Goal: Task Accomplishment & Management: Manage account settings

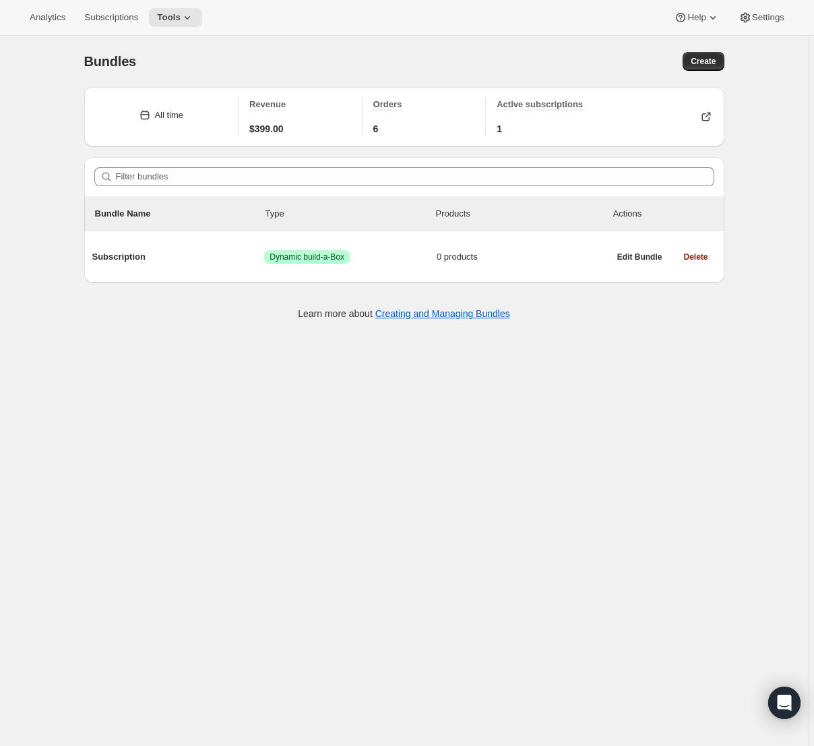
drag, startPoint x: 140, startPoint y: 744, endPoint x: 415, endPoint y: 631, distance: 297.2
click at [415, 631] on div "Bundles. This page is ready Bundles Create All time Revenue $399.00 Orders 6 Ac…" at bounding box center [404, 409] width 808 height 746
click at [396, 104] on span "Orders" at bounding box center [388, 104] width 29 height 10
click at [386, 107] on span "Orders" at bounding box center [388, 104] width 29 height 10
click at [561, 106] on span "Active subscriptions" at bounding box center [540, 104] width 86 height 10
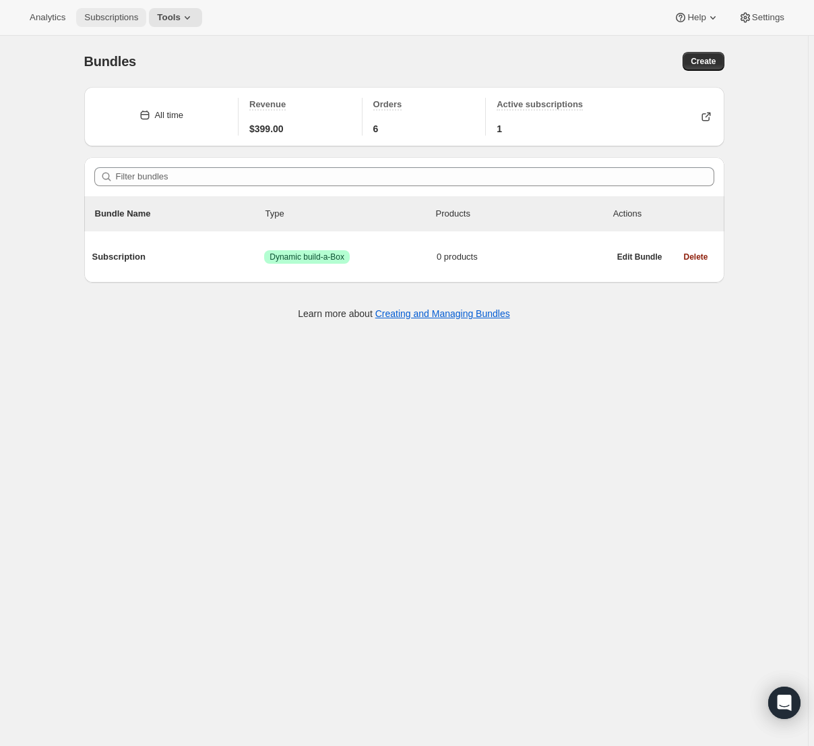
click at [104, 24] on button "Subscriptions" at bounding box center [111, 17] width 70 height 19
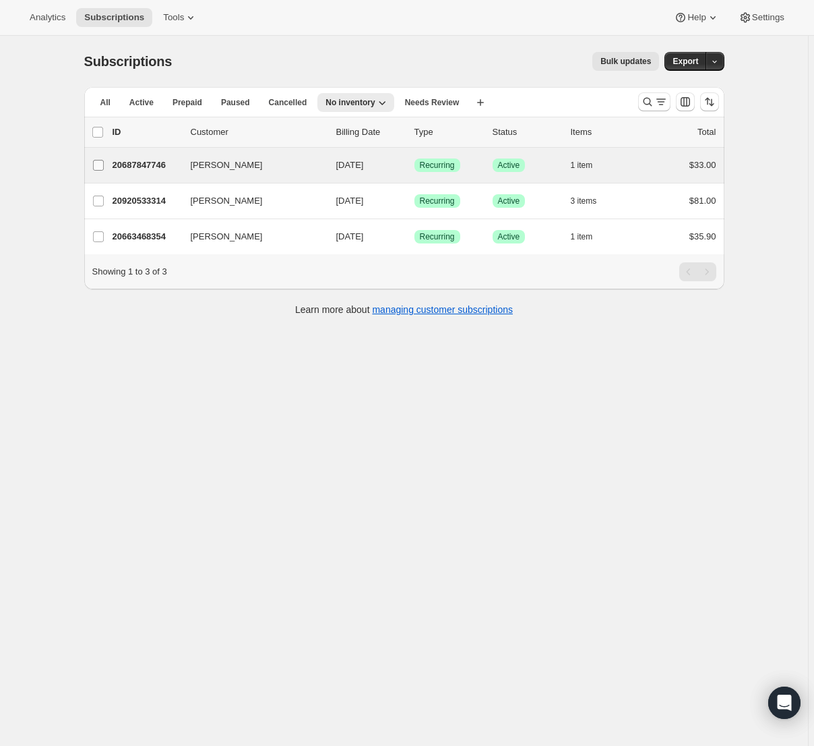
click at [104, 162] on span at bounding box center [98, 165] width 12 height 12
click at [104, 162] on input "[PERSON_NAME]" at bounding box center [98, 165] width 11 height 11
checkbox input "true"
click at [706, 135] on icon "button" at bounding box center [709, 131] width 13 height 13
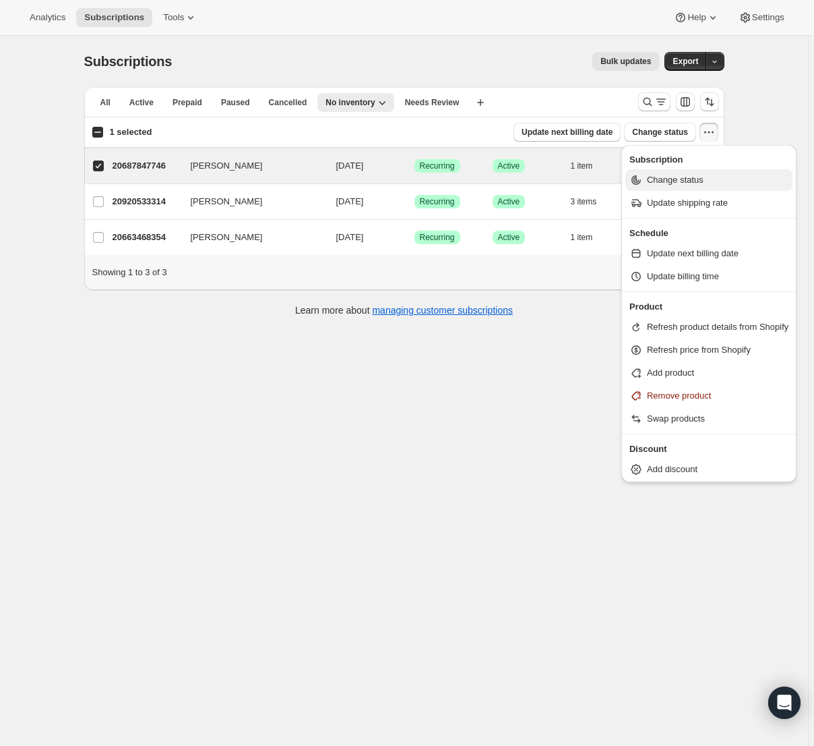
click at [678, 181] on span "Change status" at bounding box center [675, 180] width 57 height 10
select select "12"
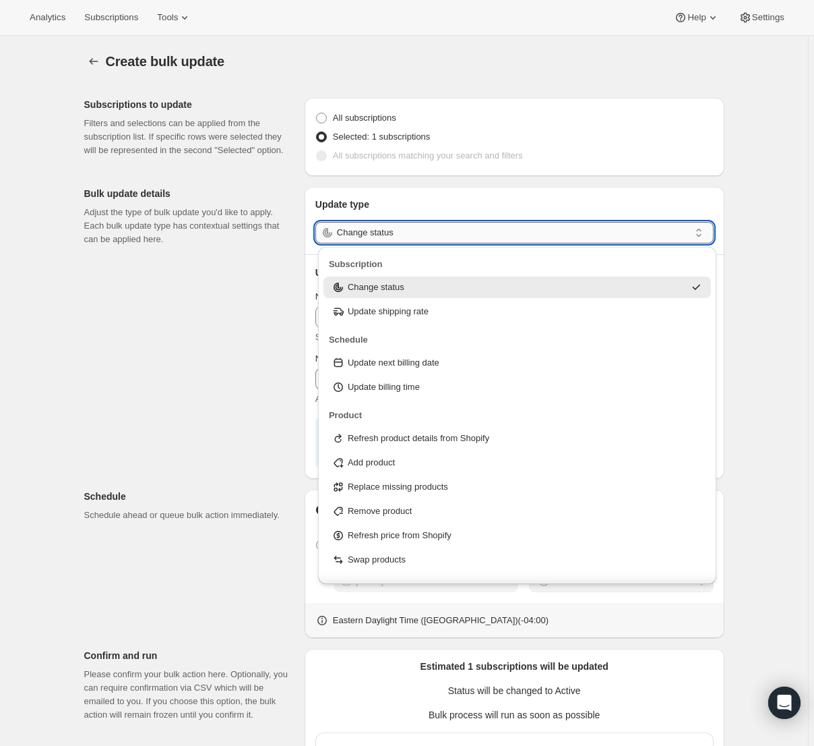
click at [671, 237] on input "Change status" at bounding box center [513, 233] width 353 height 22
click at [673, 236] on input "Change status" at bounding box center [513, 233] width 353 height 22
click at [614, 286] on div "Change status" at bounding box center [508, 286] width 353 height 13
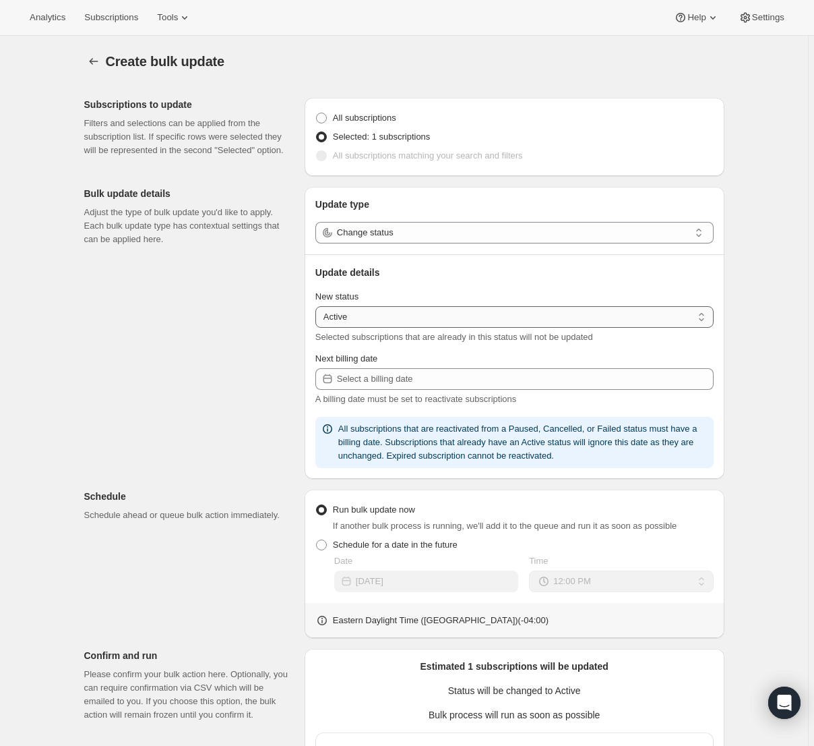
click at [616, 323] on select "Active Paused Cancelled" at bounding box center [515, 317] width 398 height 22
click at [121, 22] on span "Subscriptions" at bounding box center [111, 17] width 54 height 11
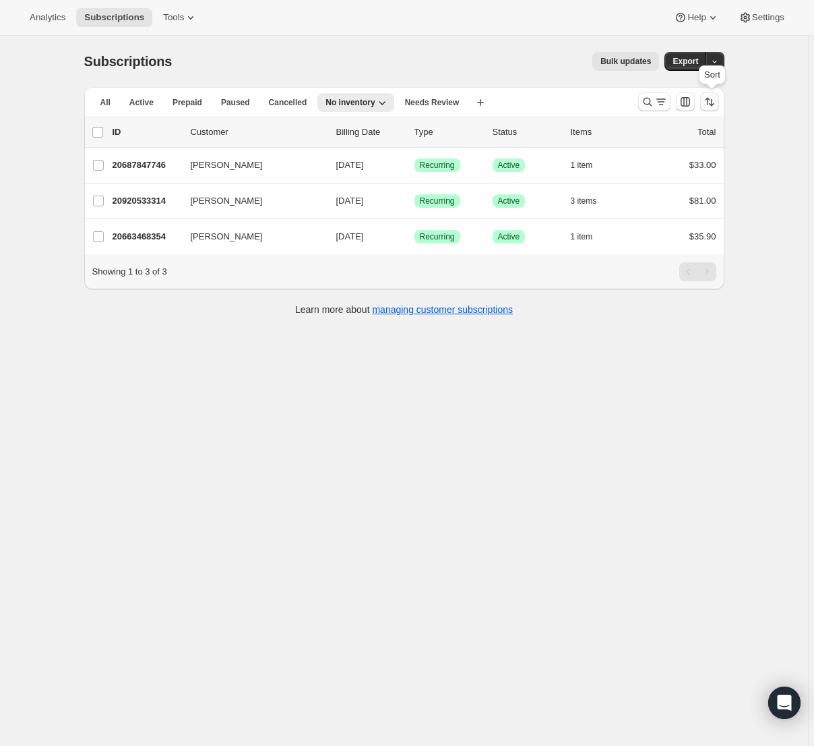
click at [708, 102] on icon "Sort the results" at bounding box center [709, 101] width 13 height 13
click at [687, 102] on icon "Customize table column order and visibility" at bounding box center [685, 101] width 9 height 9
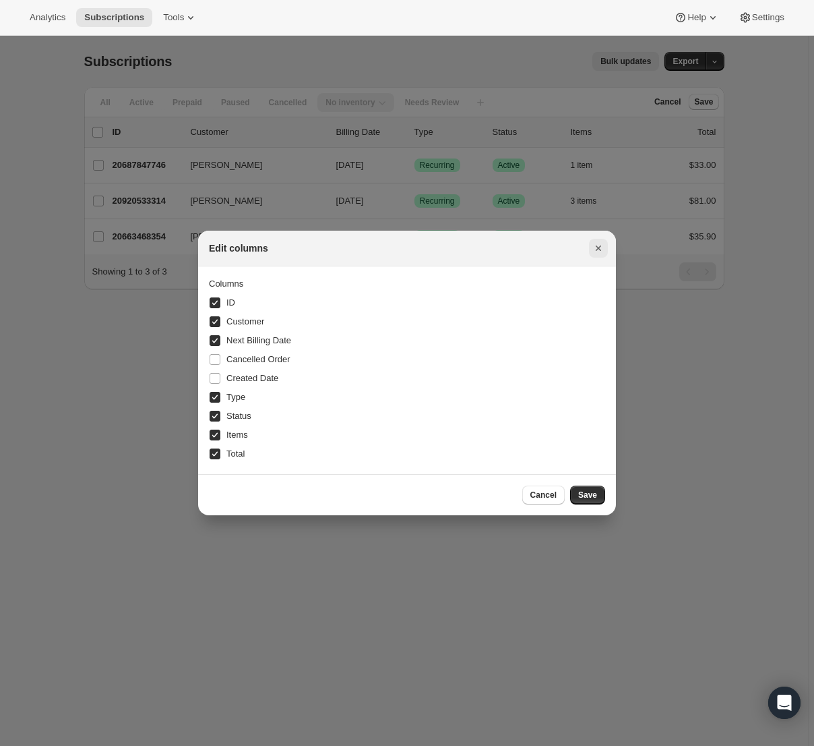
click at [599, 250] on icon "Close" at bounding box center [598, 247] width 13 height 13
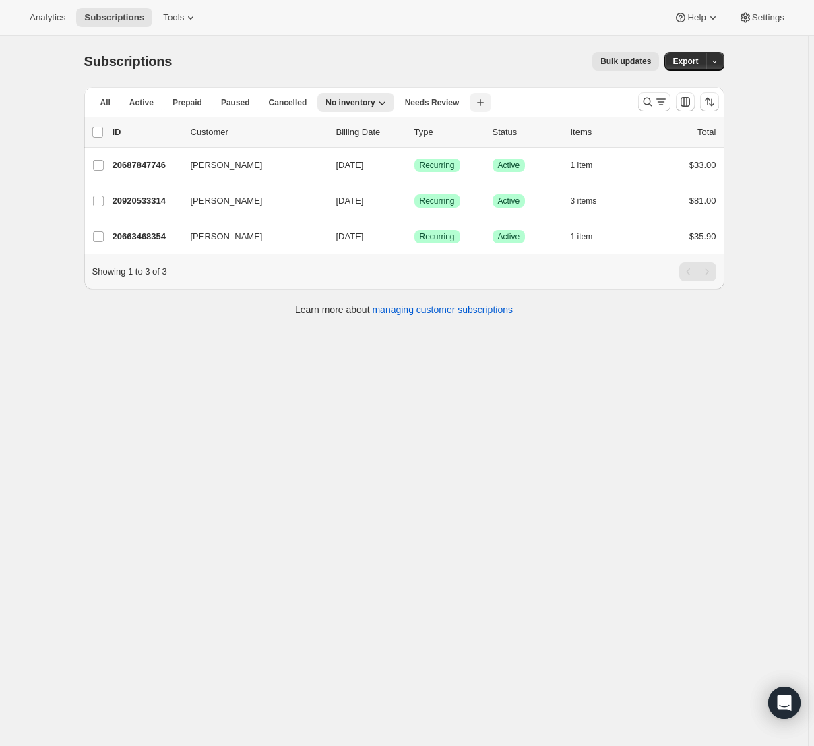
click at [474, 102] on icon "button" at bounding box center [480, 102] width 13 height 13
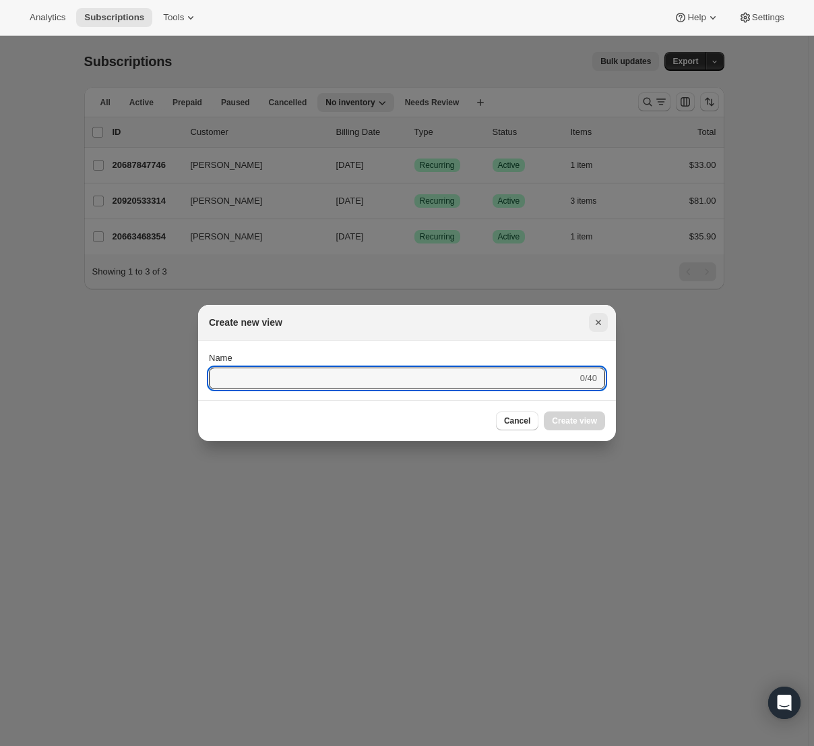
click at [600, 324] on icon "Close" at bounding box center [598, 322] width 5 height 5
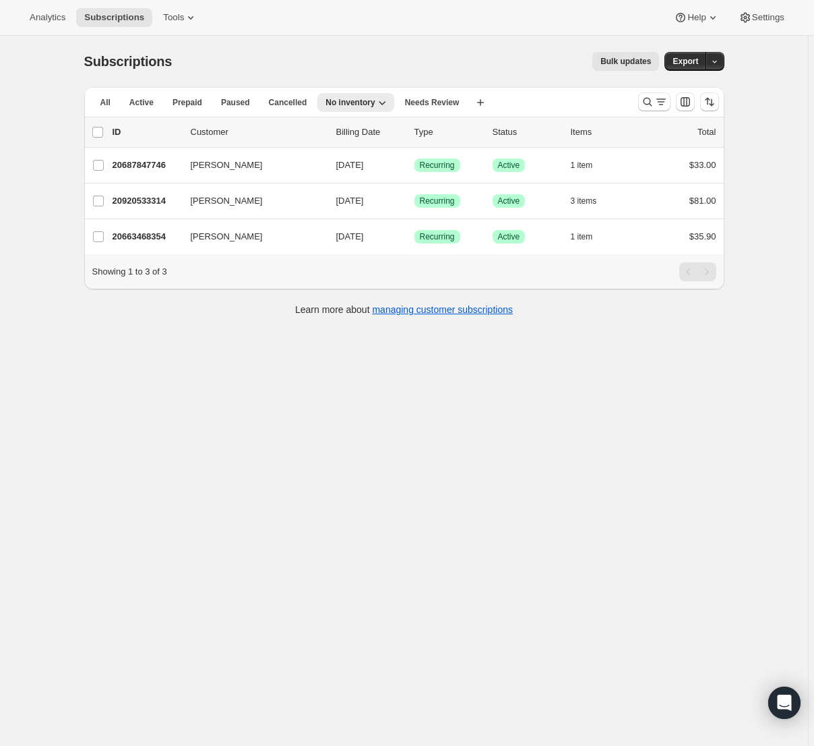
click at [574, 367] on div "Subscriptions. This page is ready Subscriptions Bulk updates More actions Bulk …" at bounding box center [404, 409] width 808 height 746
click at [464, 315] on link "managing customer subscriptions" at bounding box center [442, 309] width 141 height 11
click at [498, 354] on div "Subscriptions. This page is ready Subscriptions Bulk updates More actions Bulk …" at bounding box center [404, 409] width 808 height 746
click at [146, 104] on span "Active" at bounding box center [141, 102] width 24 height 11
click at [767, 22] on span "Settings" at bounding box center [768, 17] width 32 height 11
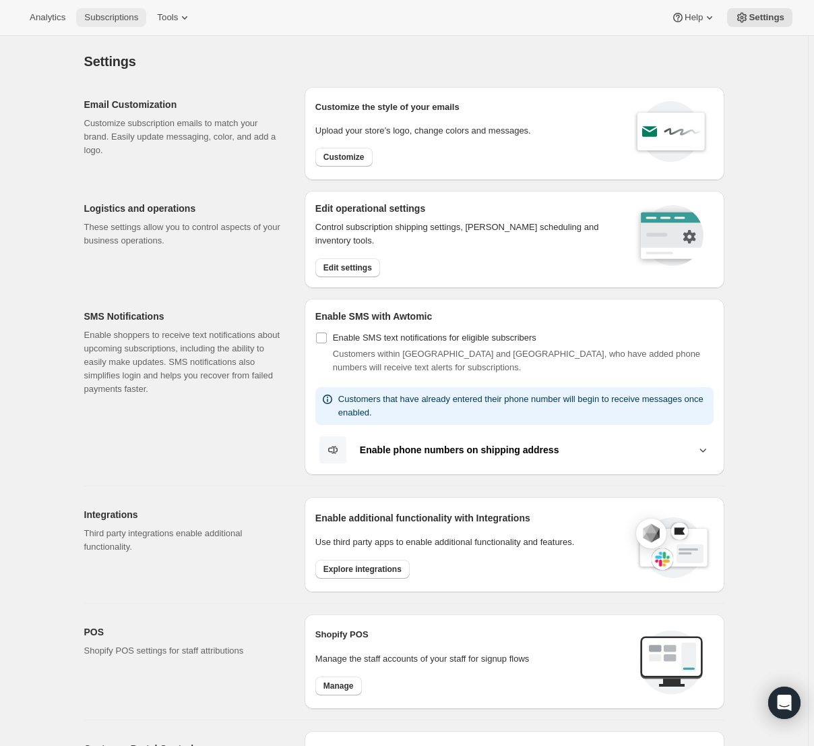
click at [112, 20] on span "Subscriptions" at bounding box center [111, 17] width 54 height 11
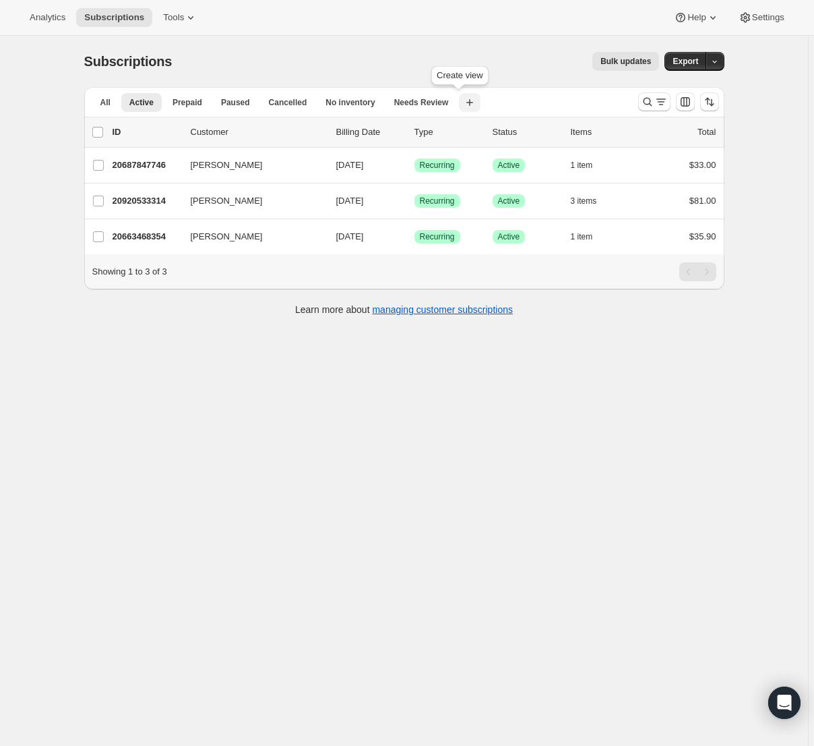
click at [463, 104] on icon "button" at bounding box center [469, 102] width 13 height 13
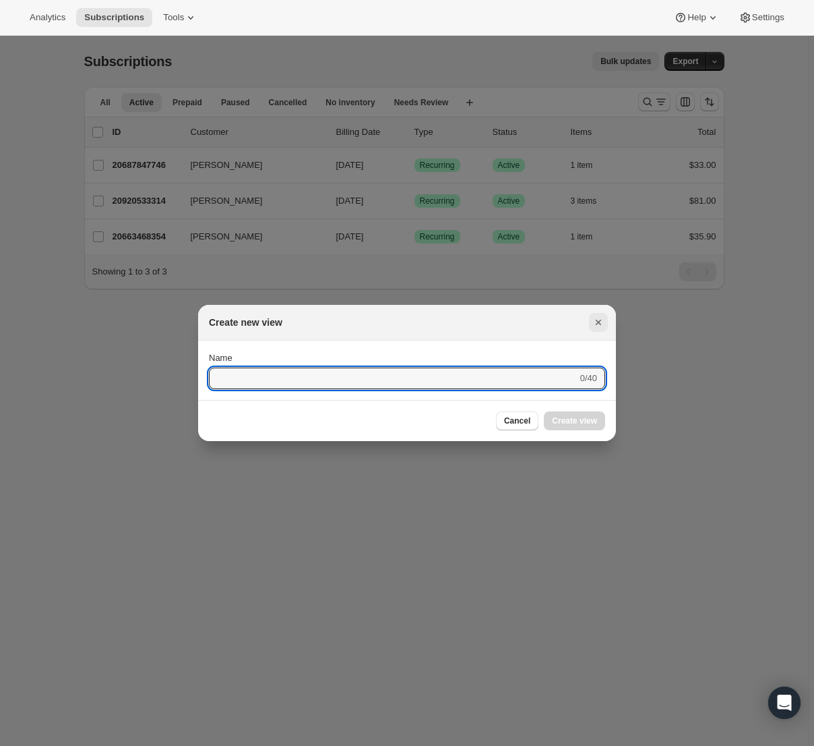
click at [605, 319] on button "Close" at bounding box center [598, 322] width 19 height 19
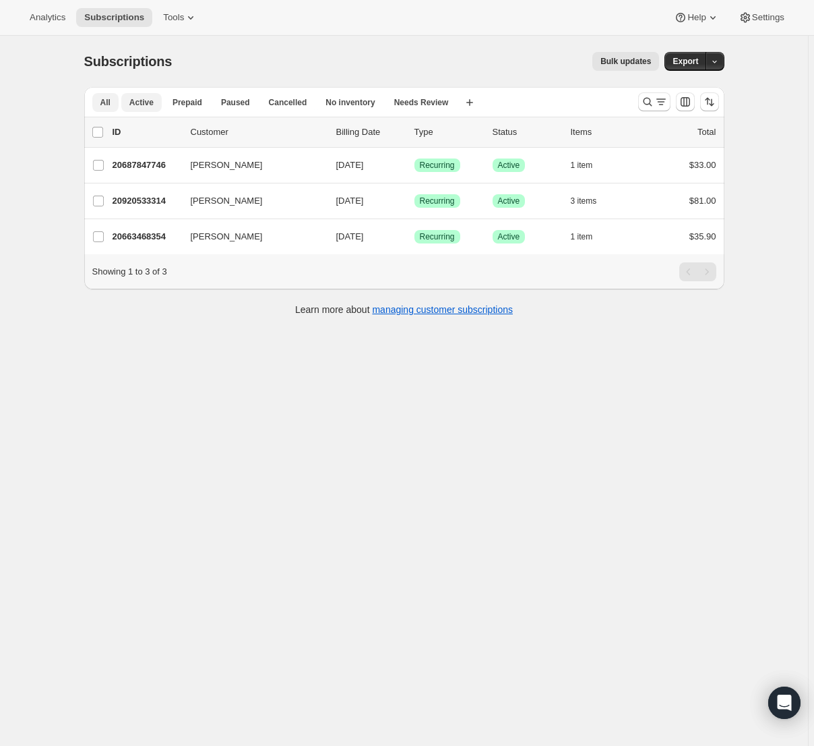
click at [113, 107] on button "All" at bounding box center [105, 102] width 26 height 19
click at [660, 107] on icon "Search and filter results" at bounding box center [661, 101] width 13 height 13
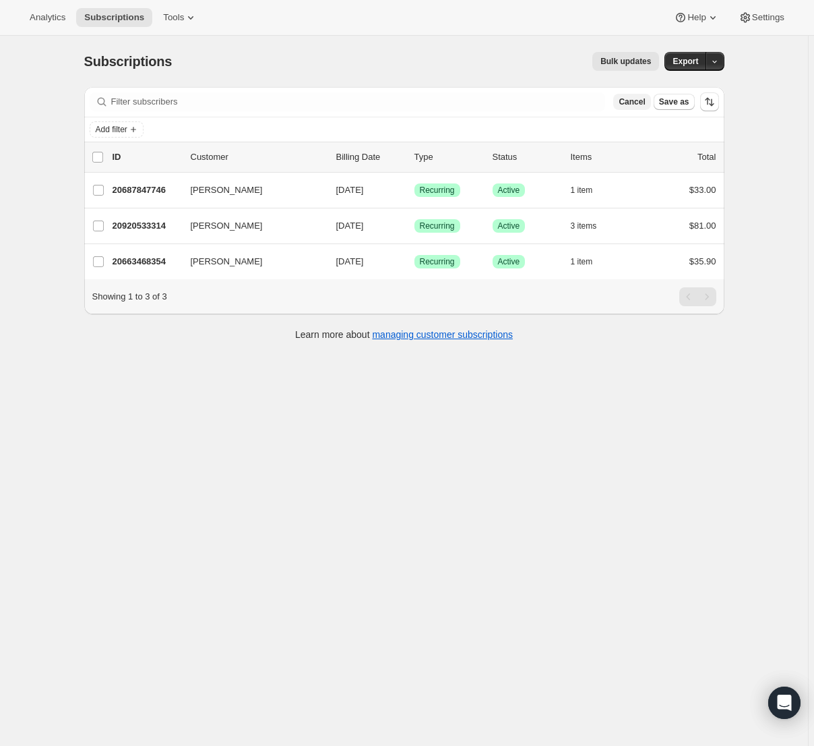
click at [639, 106] on span "Cancel" at bounding box center [632, 101] width 26 height 11
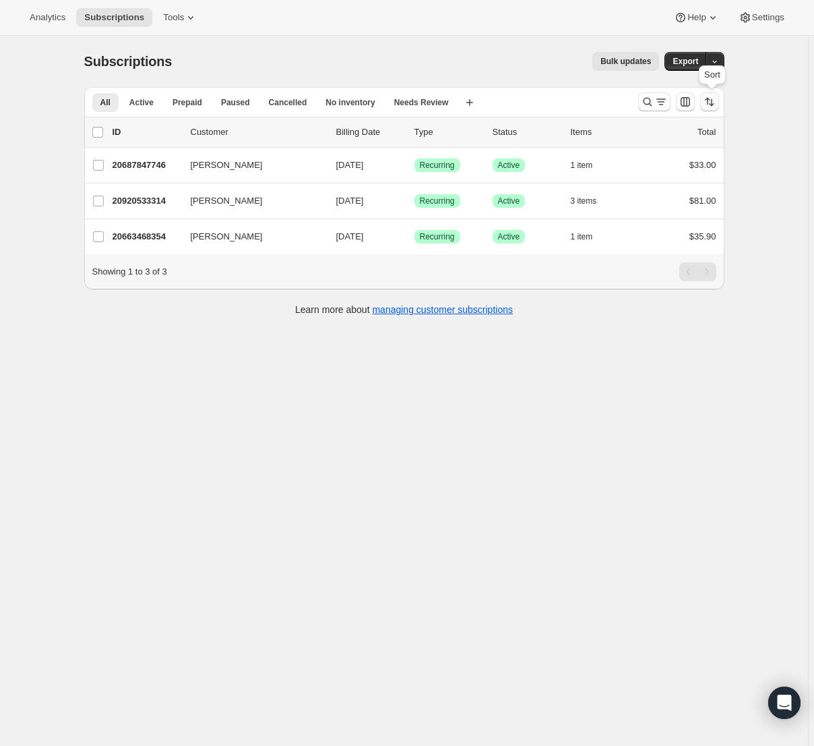
click at [711, 107] on icon "Sort the results" at bounding box center [709, 101] width 13 height 13
click at [710, 108] on icon "Sort the results" at bounding box center [709, 101] width 13 height 13
click at [165, 369] on div "Subscriptions. This page is ready Subscriptions Bulk updates More actions Bulk …" at bounding box center [404, 409] width 808 height 746
click at [200, 313] on div "Learn more about managing customer subscriptions" at bounding box center [405, 309] width 614 height 13
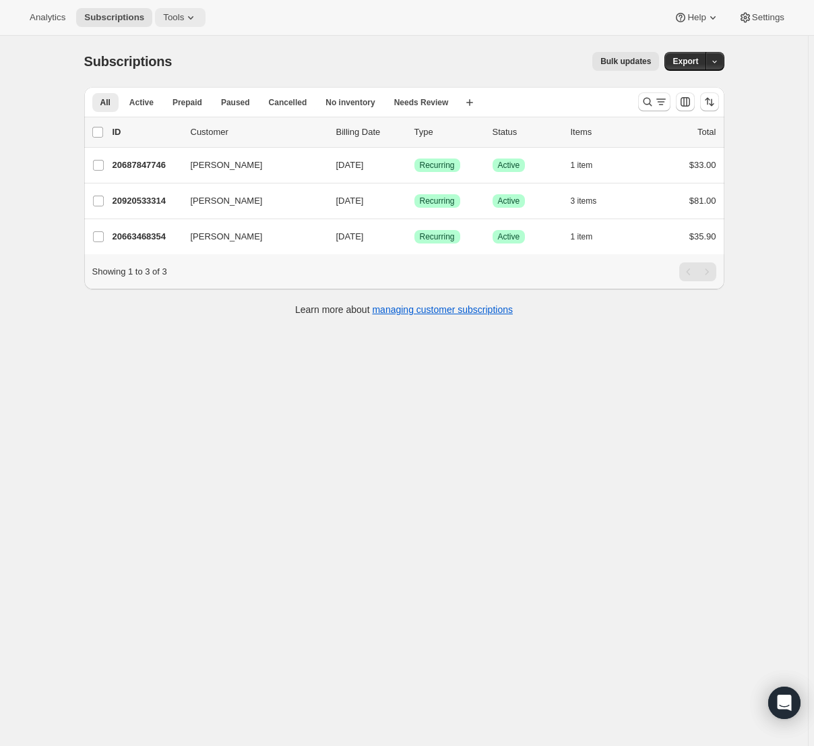
click at [167, 18] on span "Tools" at bounding box center [173, 17] width 21 height 11
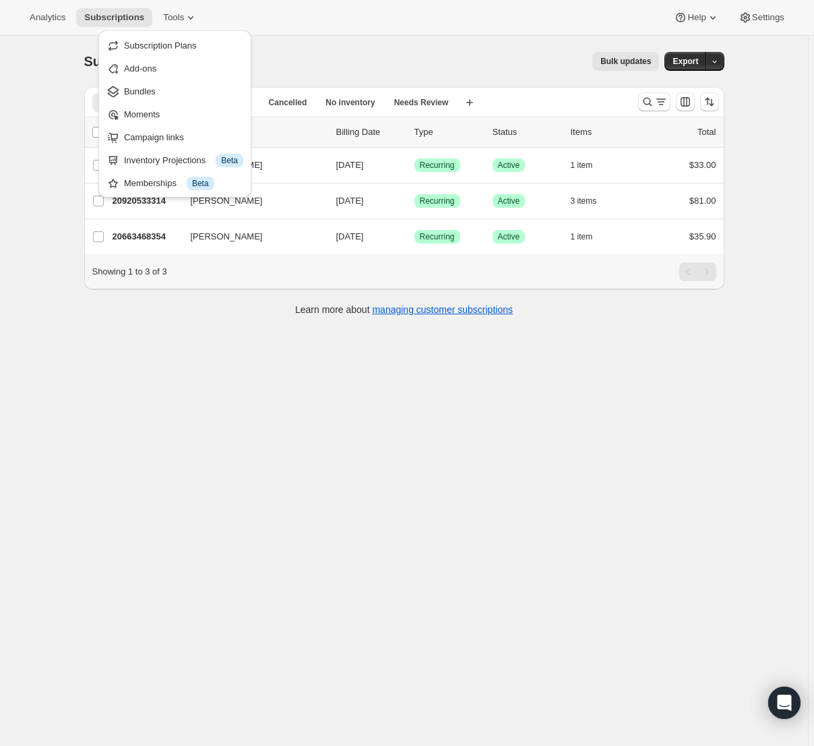
click at [383, 49] on div "Subscriptions. This page is ready Subscriptions Bulk updates More actions Bulk …" at bounding box center [404, 61] width 640 height 51
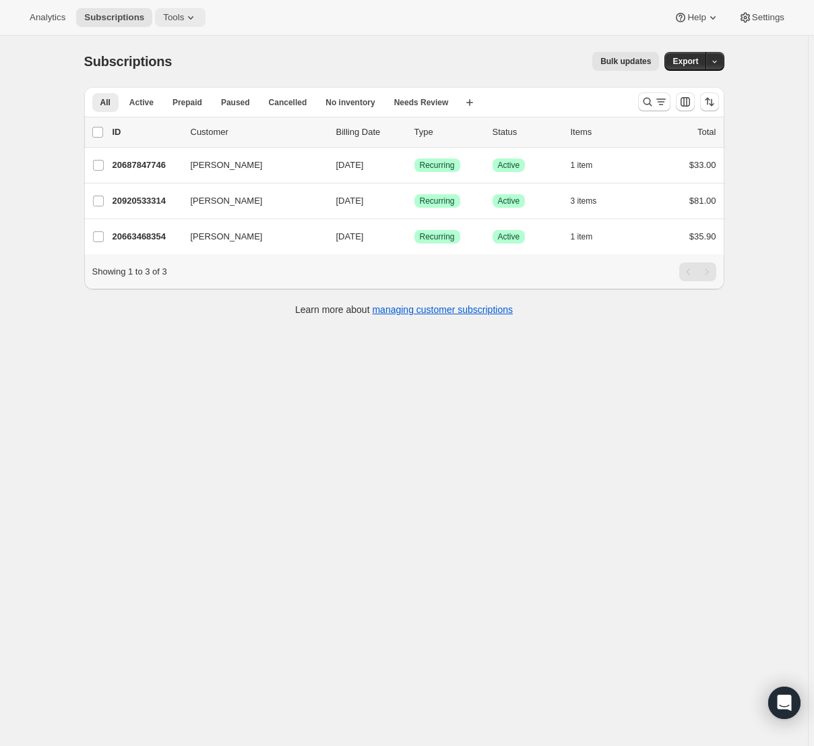
click at [168, 21] on span "Tools" at bounding box center [173, 17] width 21 height 11
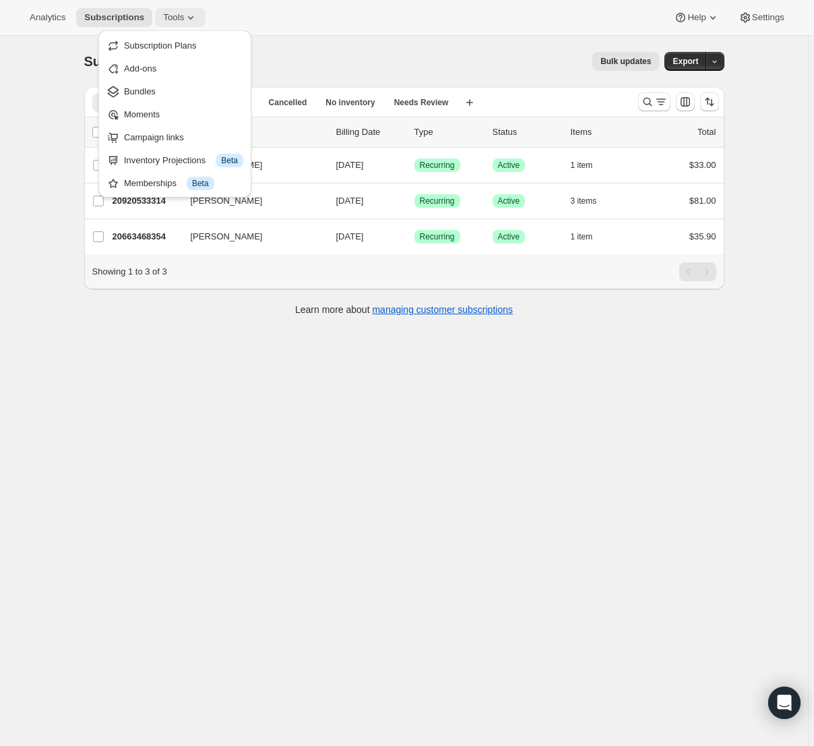
click at [168, 21] on span "Tools" at bounding box center [173, 17] width 21 height 11
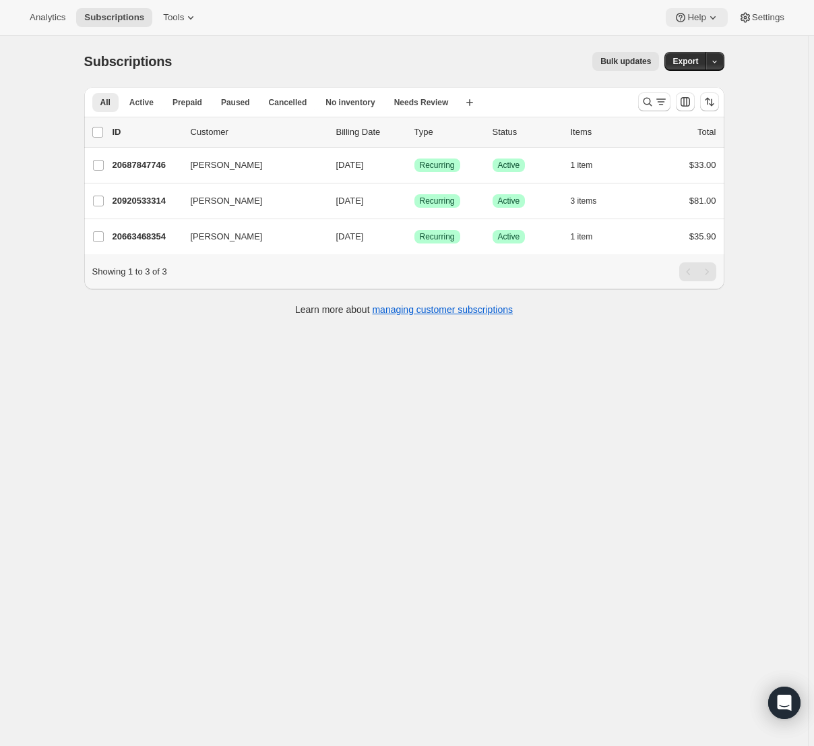
click at [693, 22] on span "Help" at bounding box center [697, 17] width 18 height 11
click at [756, 20] on span "Settings" at bounding box center [768, 17] width 32 height 11
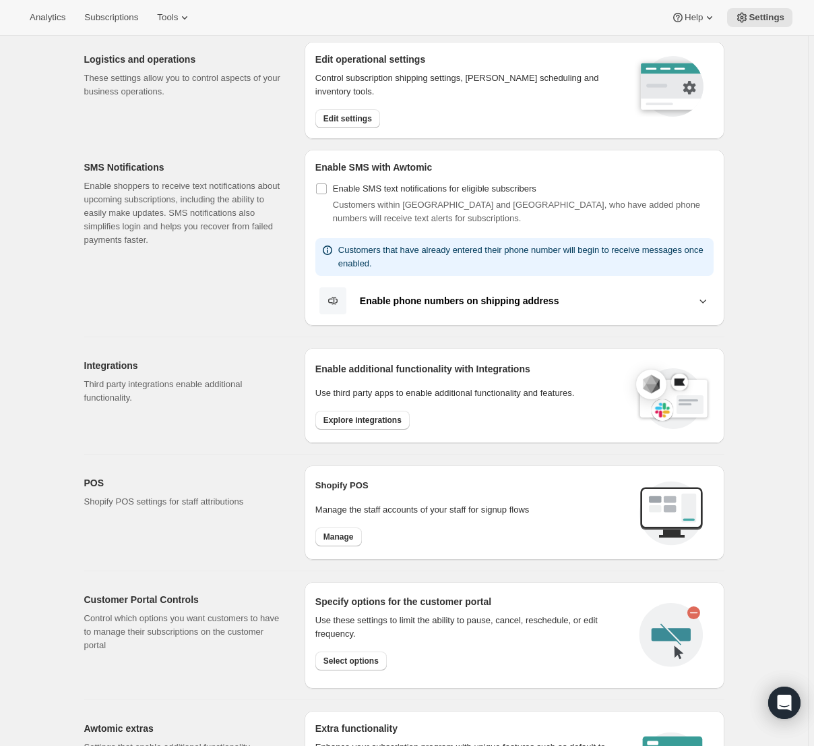
scroll to position [143, 0]
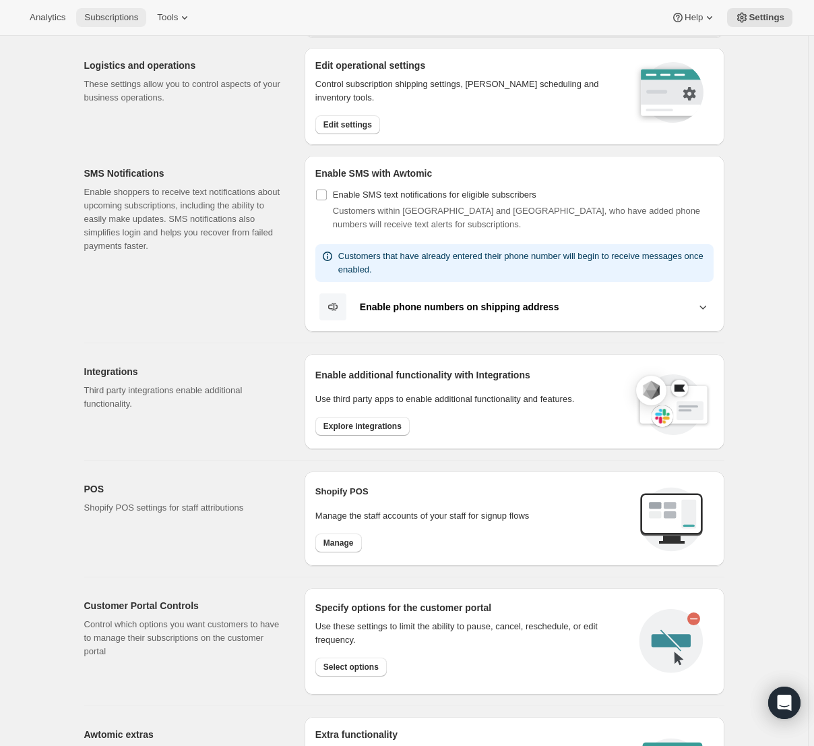
click at [118, 21] on span "Subscriptions" at bounding box center [111, 17] width 54 height 11
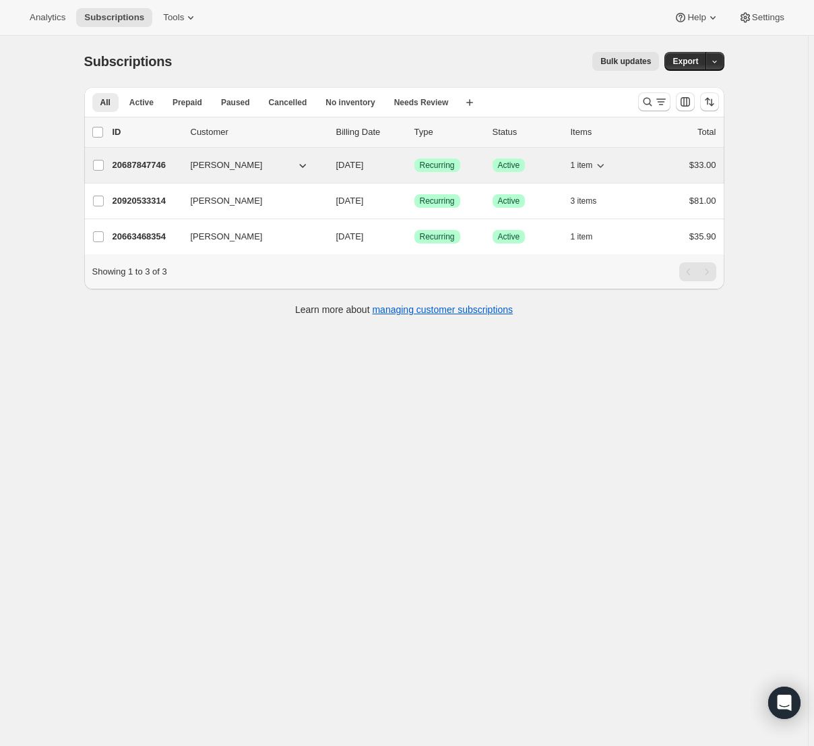
click at [154, 166] on p "20687847746" at bounding box center [146, 164] width 67 height 13
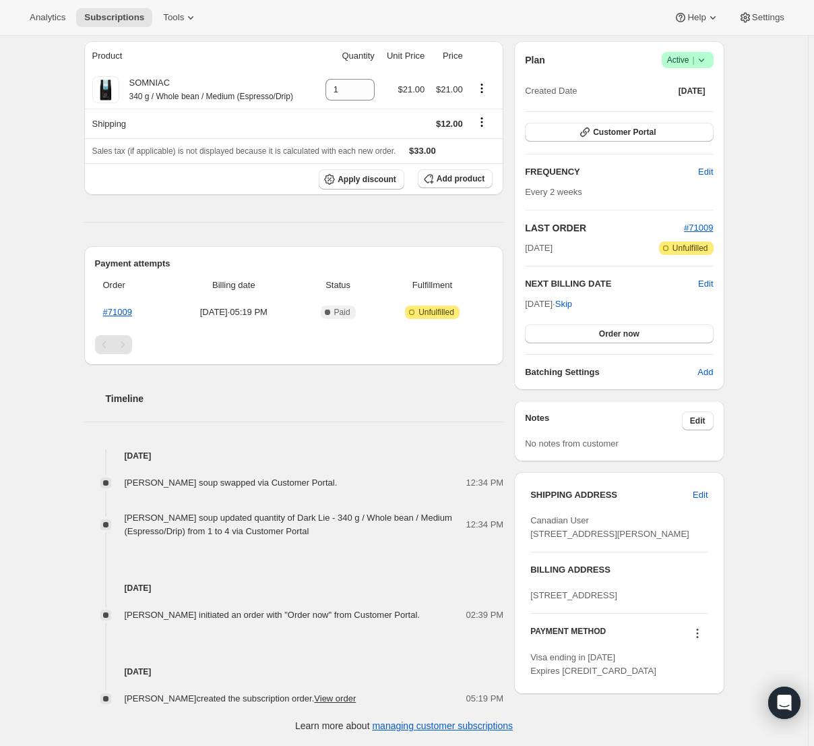
scroll to position [115, 0]
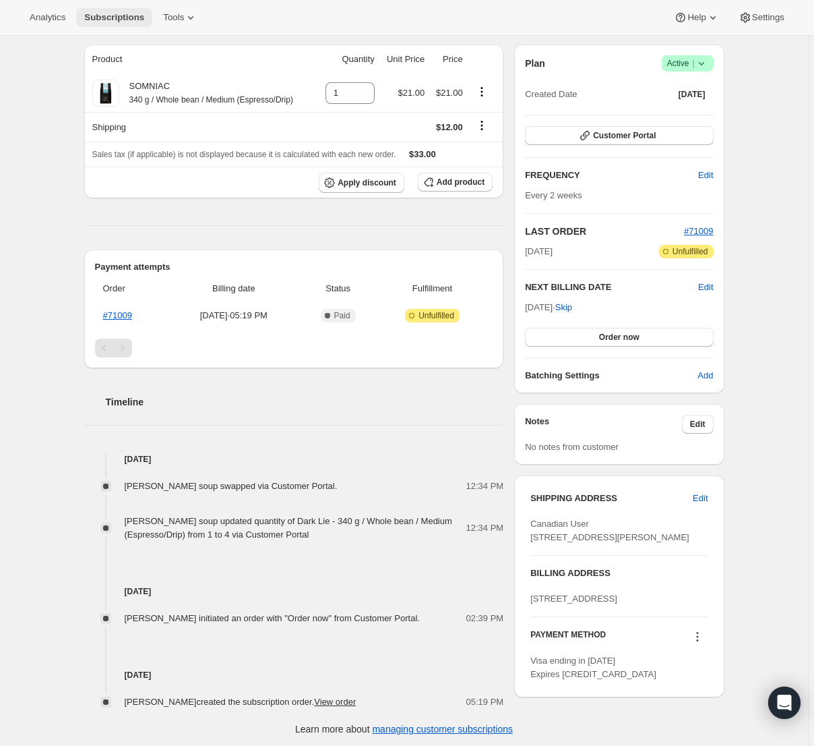
click at [117, 18] on span "Subscriptions" at bounding box center [114, 17] width 60 height 11
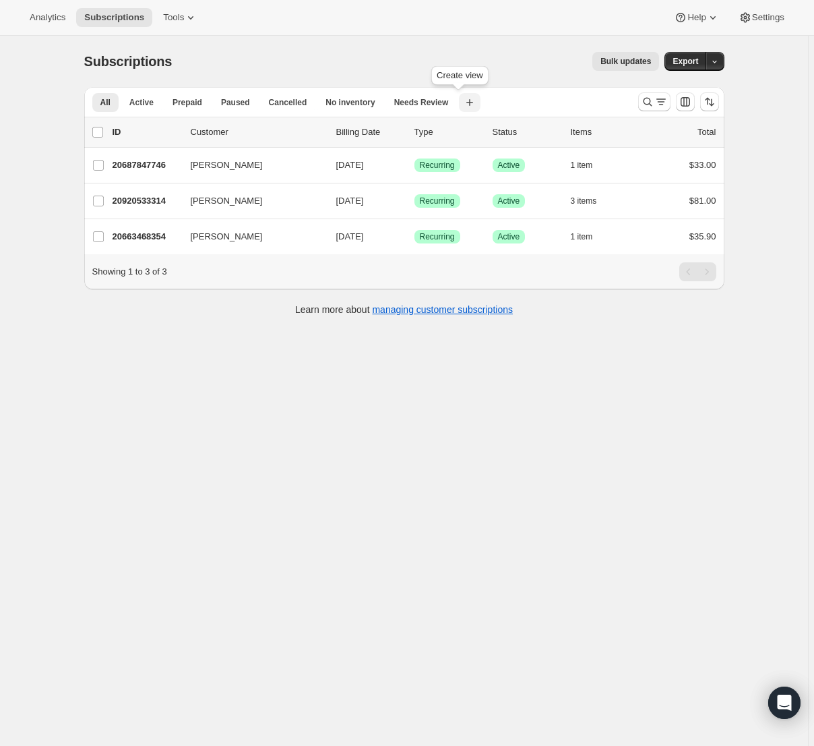
click at [463, 104] on icon "button" at bounding box center [469, 102] width 13 height 13
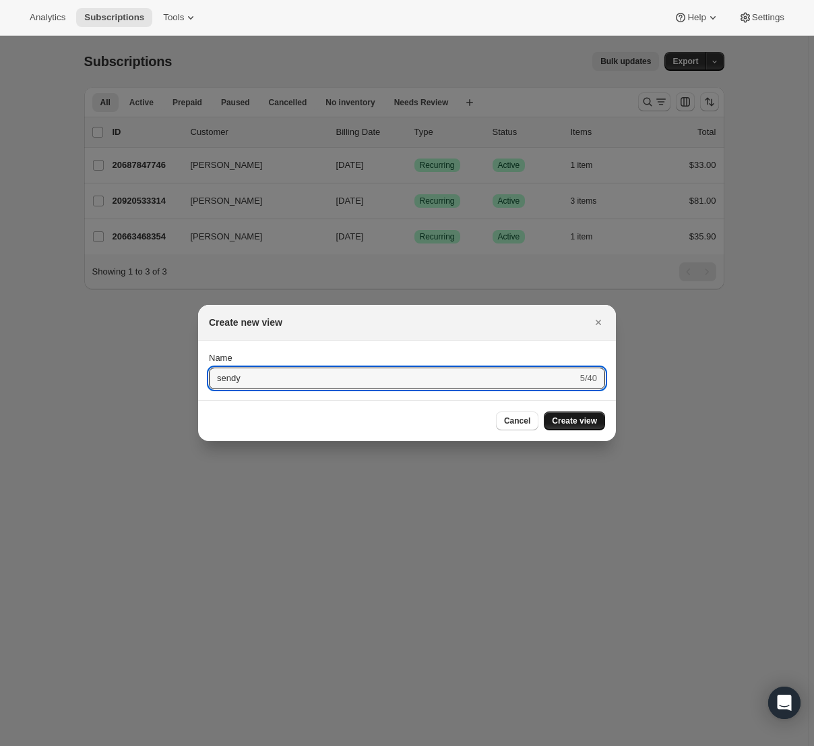
type input "sendy"
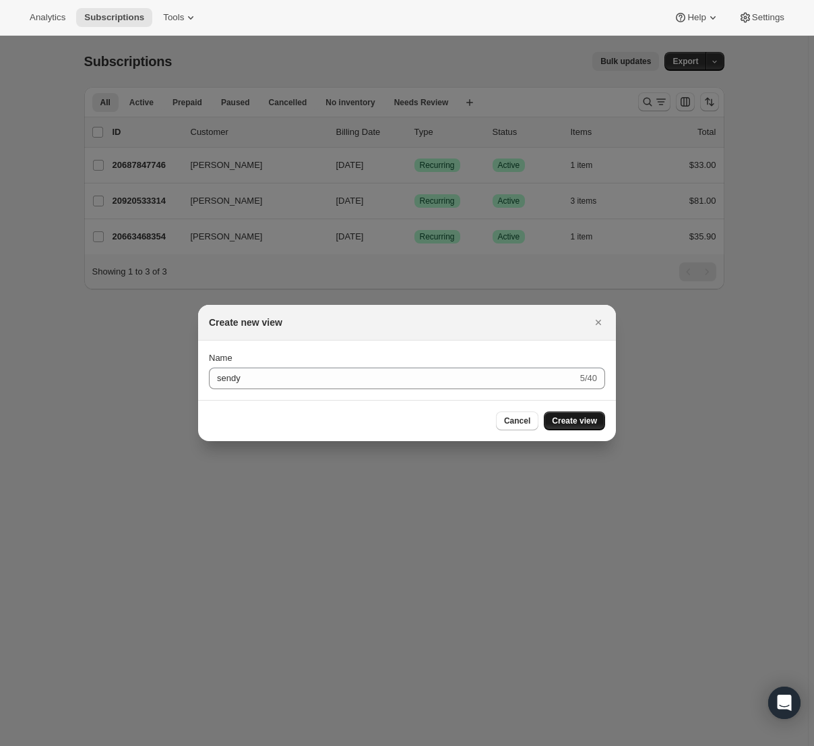
click at [588, 419] on span "Create view" at bounding box center [574, 420] width 45 height 11
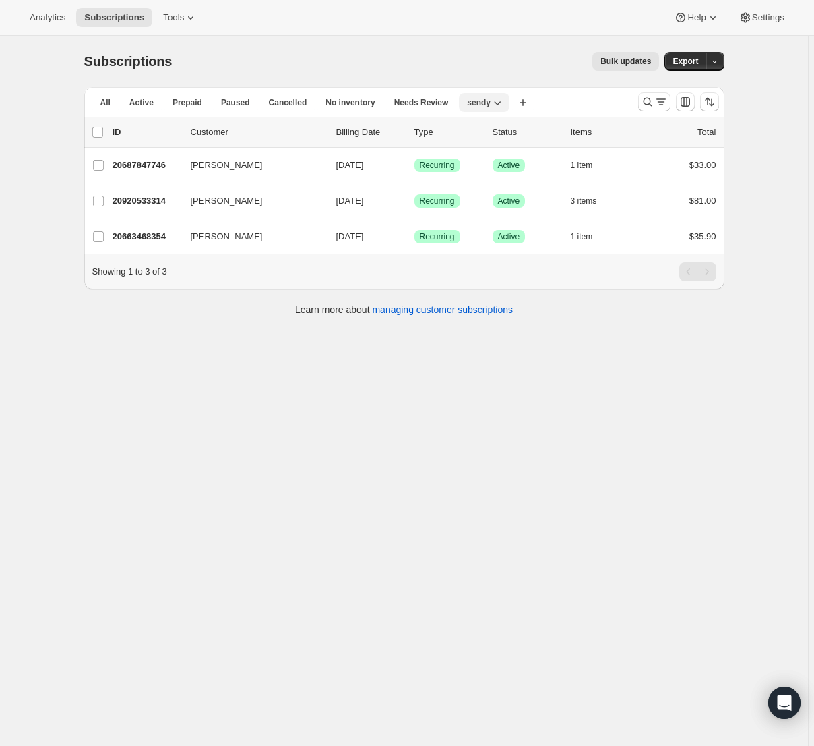
click at [495, 103] on icon "button" at bounding box center [498, 103] width 7 height 4
click at [494, 175] on span "Delete view" at bounding box center [475, 176] width 45 height 10
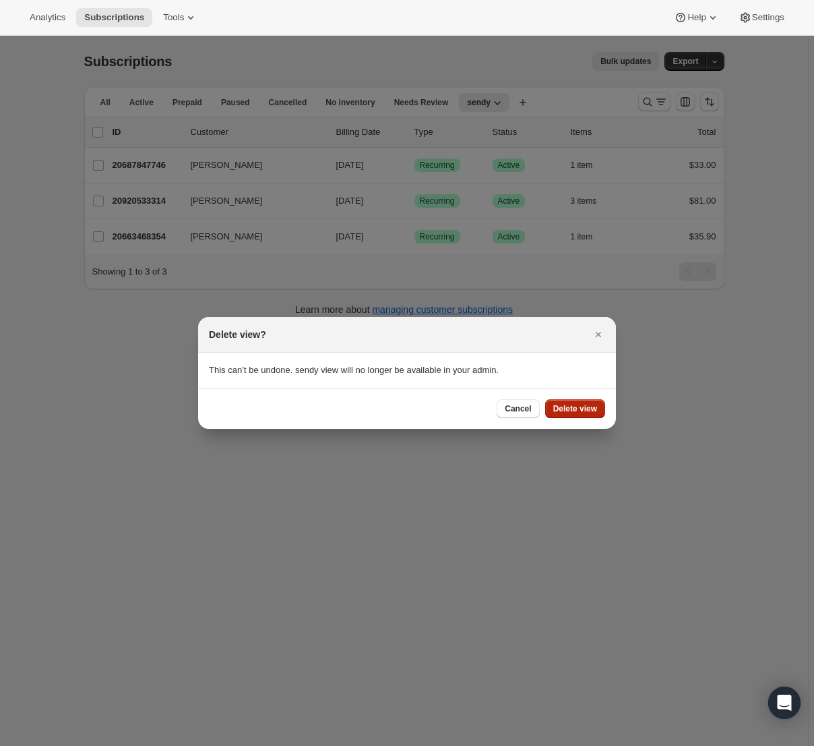
click at [593, 416] on button "Delete view" at bounding box center [575, 408] width 60 height 19
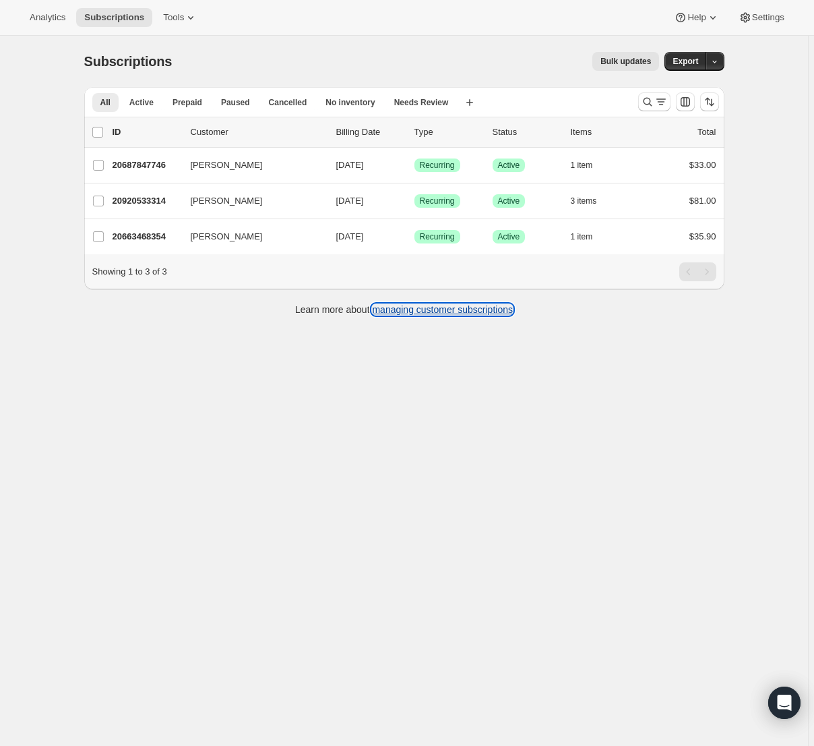
click at [402, 315] on link "managing customer subscriptions" at bounding box center [442, 309] width 141 height 11
click at [285, 33] on div "Analytics Subscriptions Tools Help Settings" at bounding box center [407, 18] width 814 height 36
click at [35, 23] on span "Analytics" at bounding box center [48, 17] width 36 height 11
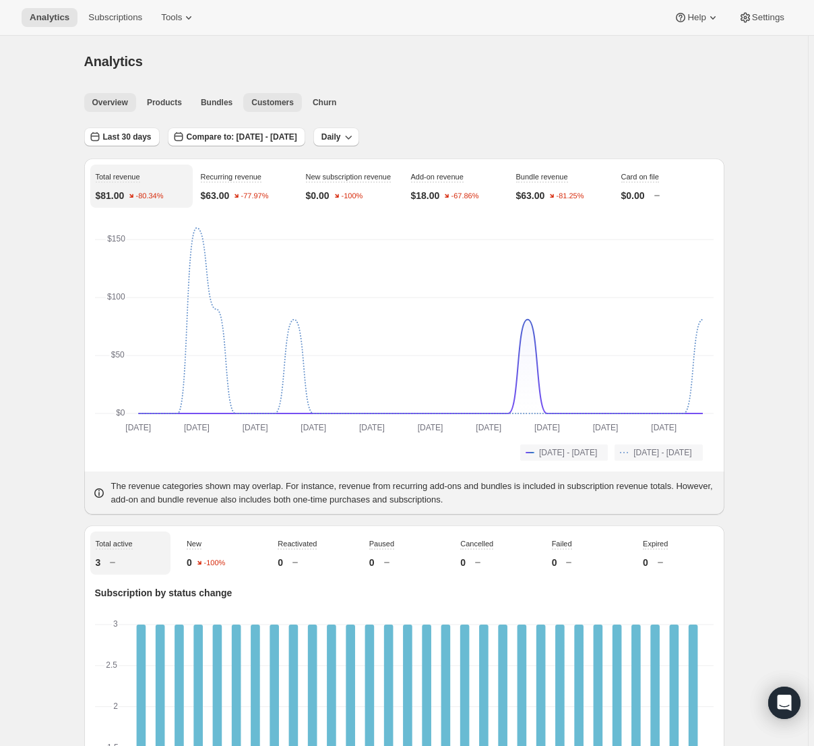
click at [251, 97] on span "Customers" at bounding box center [272, 102] width 42 height 11
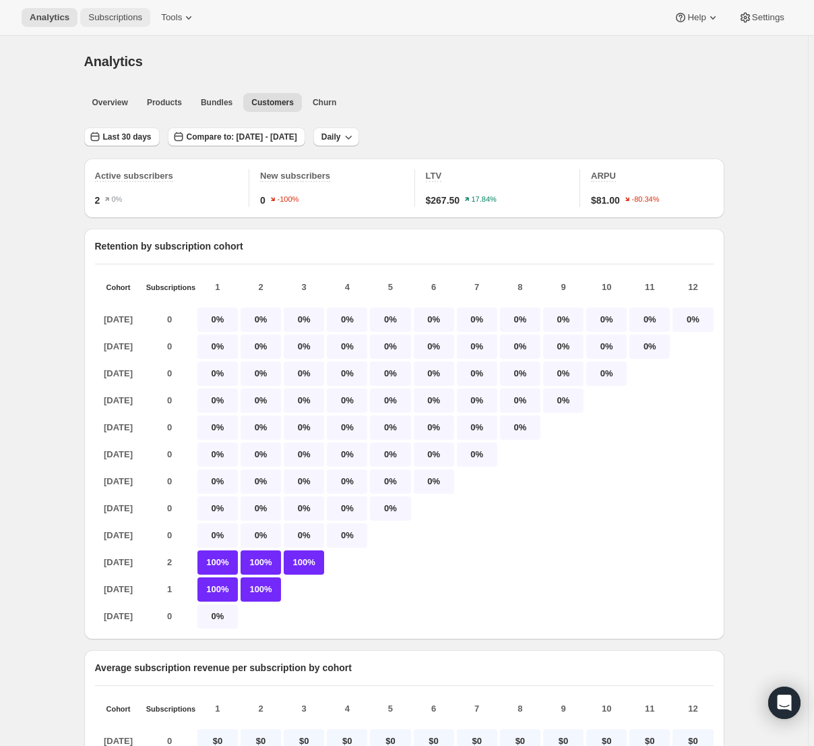
click at [117, 23] on span "Subscriptions" at bounding box center [115, 17] width 54 height 11
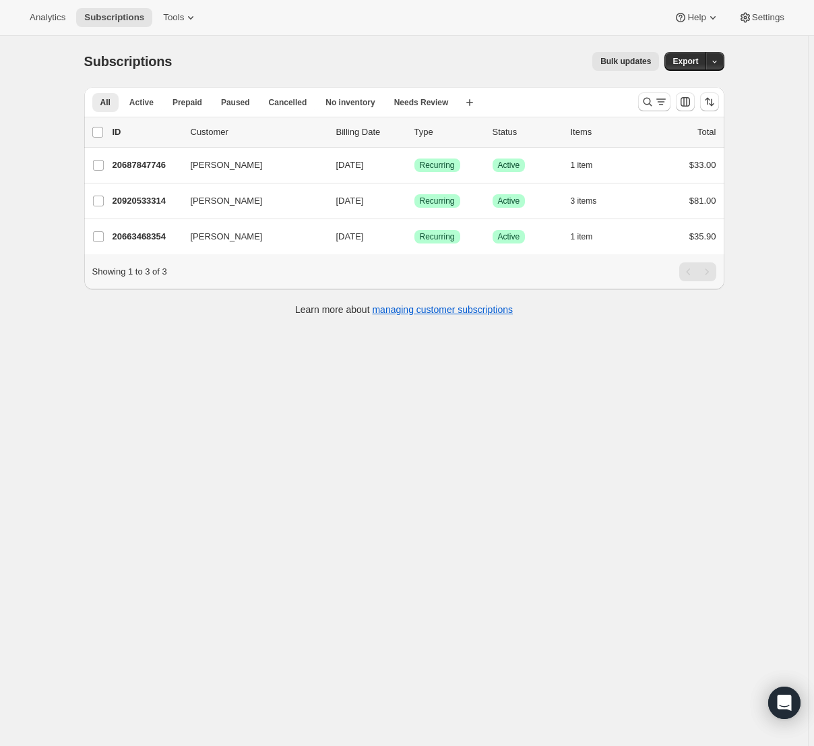
click at [36, 124] on div "Subscriptions. This page is ready Subscriptions Bulk updates More actions Bulk …" at bounding box center [404, 409] width 808 height 746
